Goal: Transaction & Acquisition: Purchase product/service

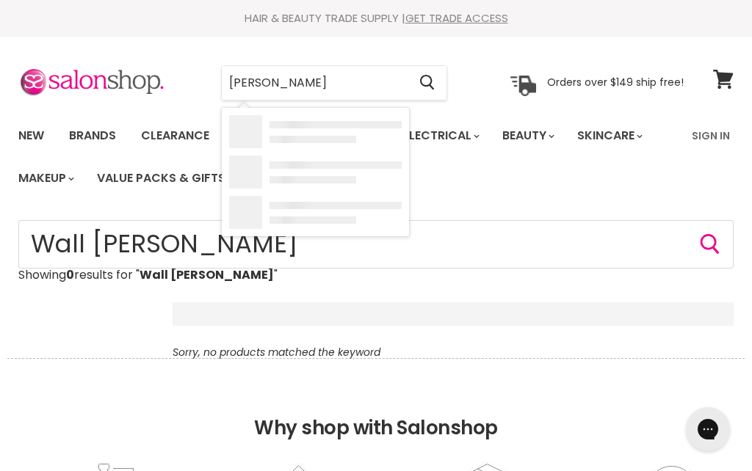
type input "Wahl combs"
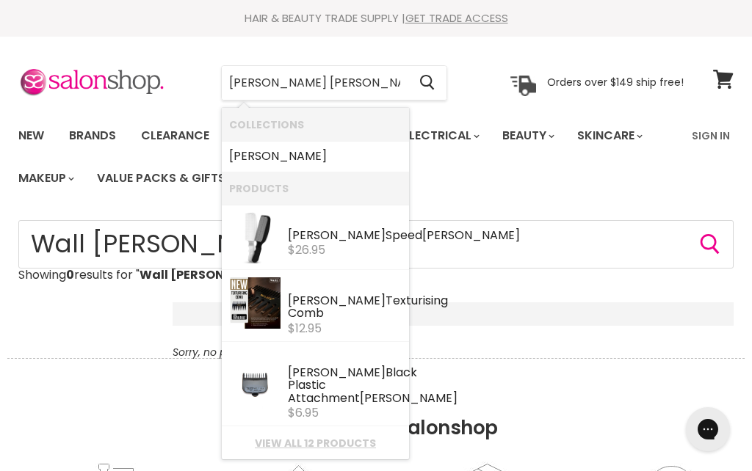
click at [355, 82] on input "Wahl combs" at bounding box center [315, 83] width 186 height 34
click at [258, 163] on b "[PERSON_NAME]" at bounding box center [278, 156] width 98 height 17
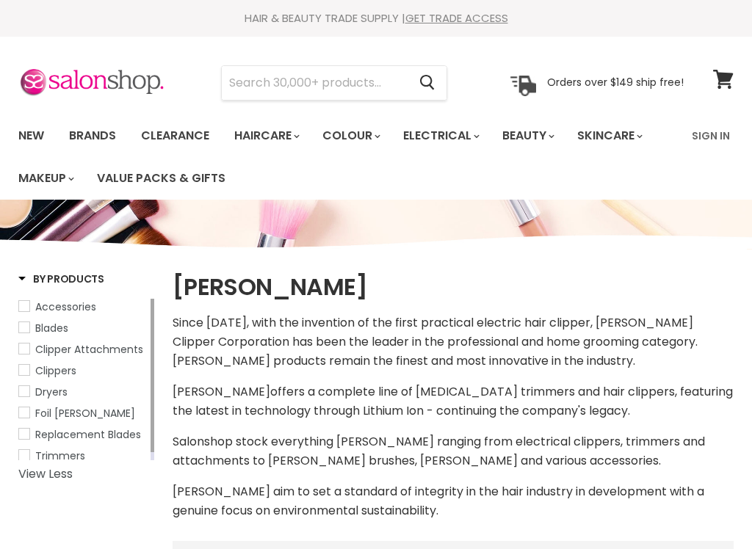
select select "manual"
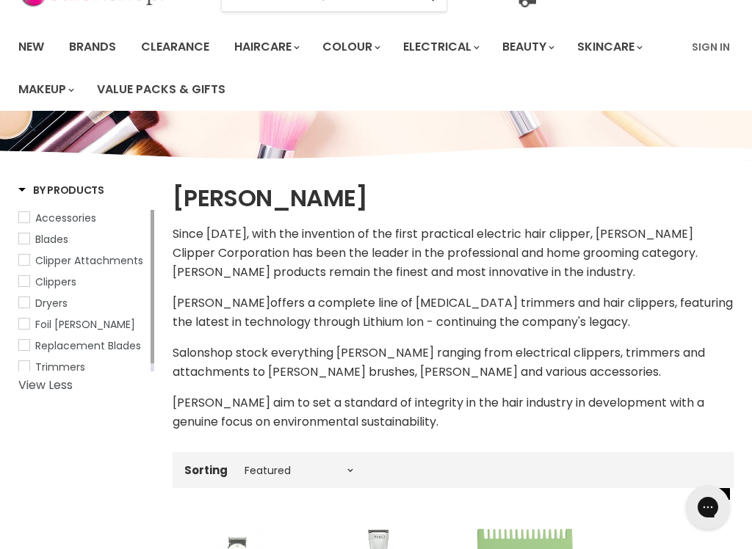
click at [74, 219] on span "Accessories" at bounding box center [65, 218] width 61 height 15
select select "manual"
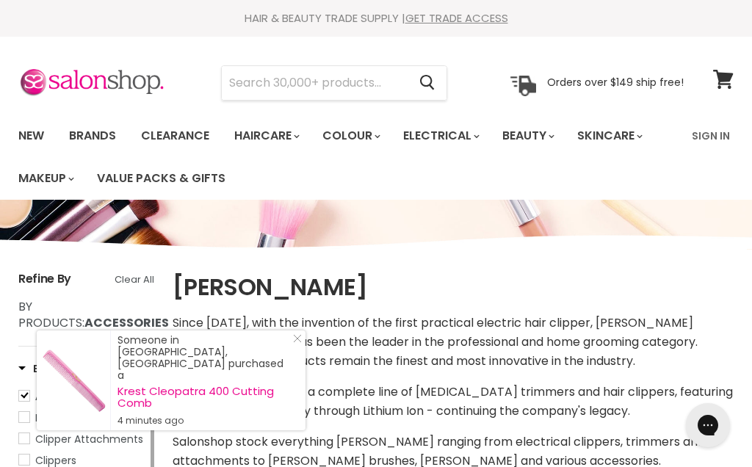
click at [322, 85] on input "Search" at bounding box center [315, 83] width 186 height 34
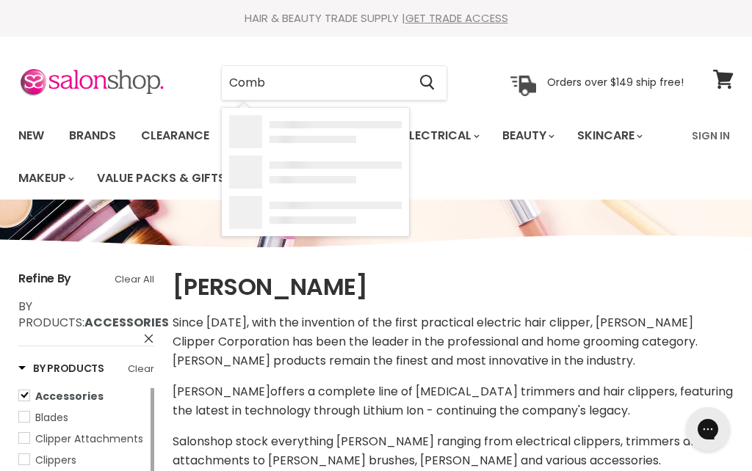
type input "[PERSON_NAME]"
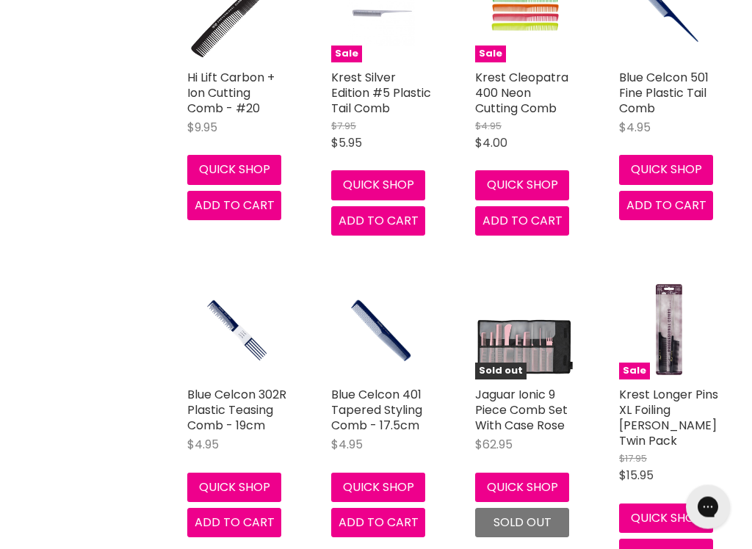
scroll to position [3285, 0]
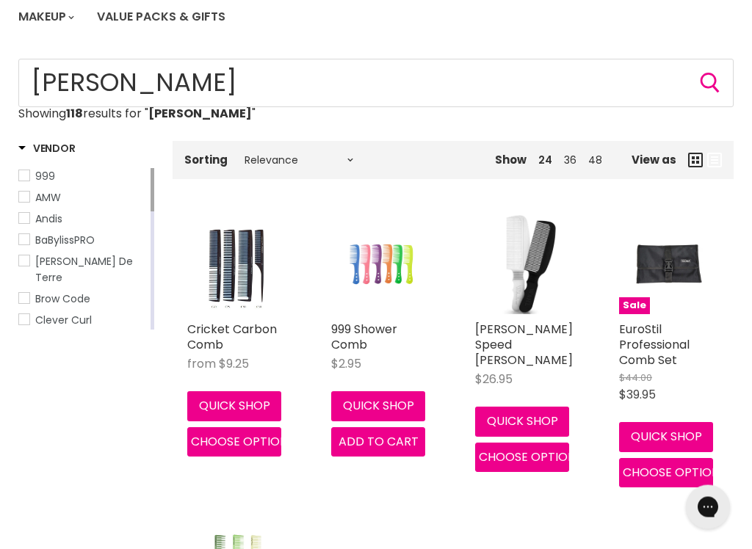
scroll to position [162, 0]
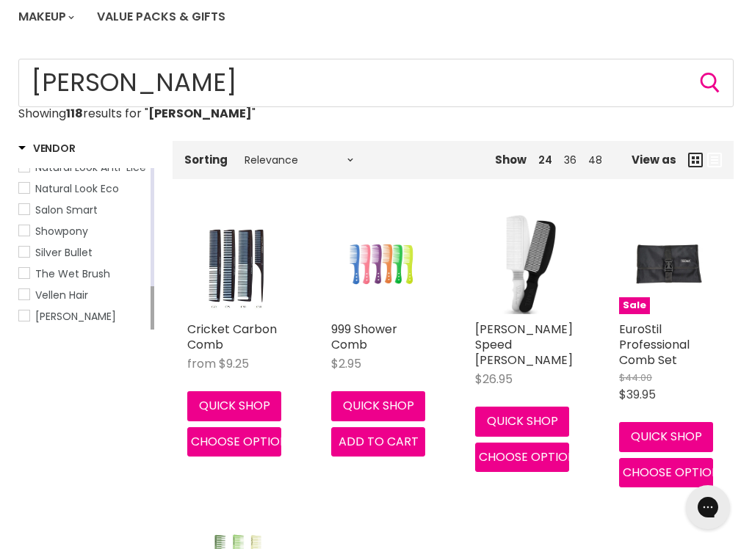
click at [26, 319] on span "Wahl" at bounding box center [24, 316] width 10 height 10
